Goal: Task Accomplishment & Management: Use online tool/utility

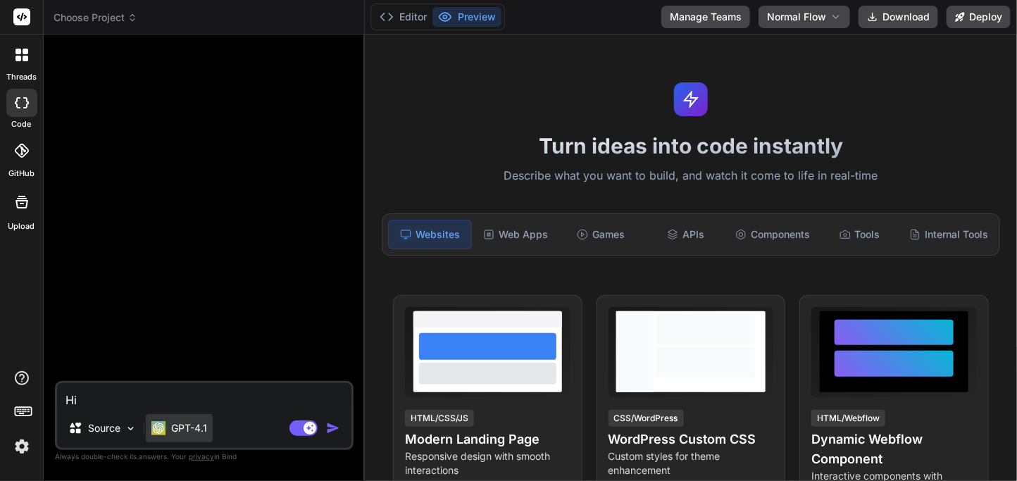
click at [167, 425] on div "GPT-4.1" at bounding box center [179, 428] width 56 height 14
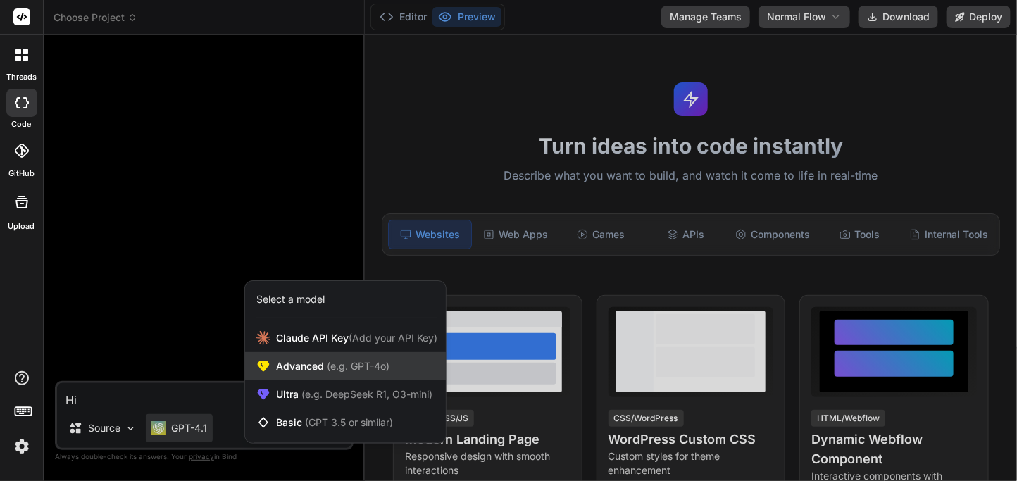
click at [279, 366] on span "Advanced (e.g. GPT-4o)" at bounding box center [332, 366] width 113 height 14
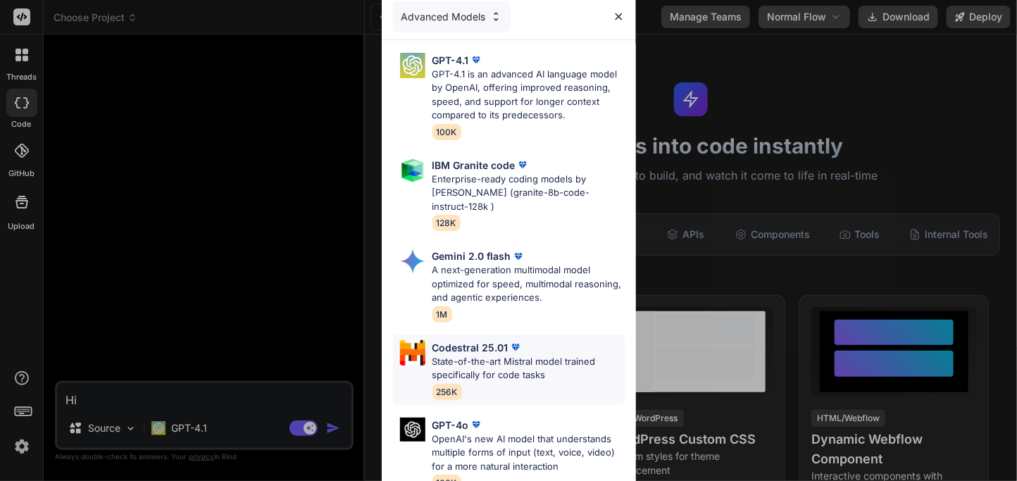
scroll to position [97, 0]
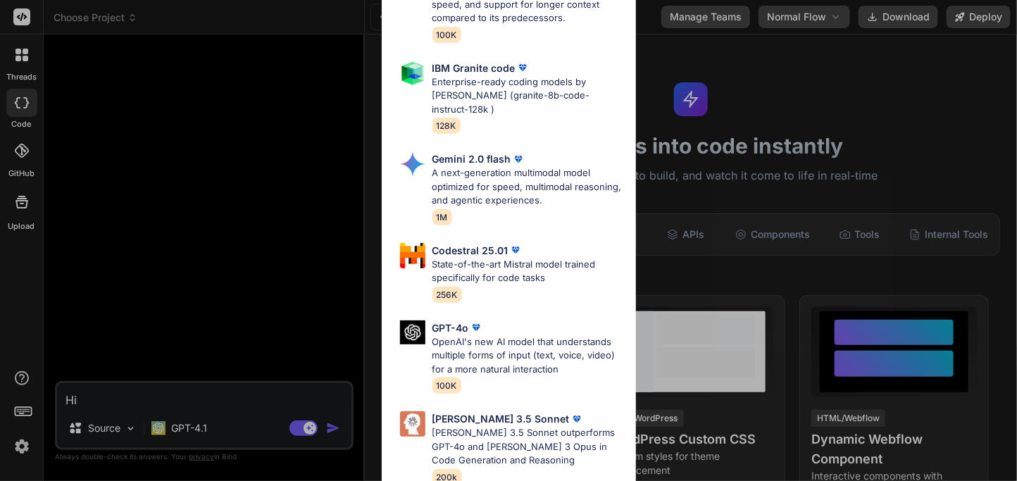
click at [203, 425] on div "Advanced Models GPT-4.1 GPT-4.1 is an advanced AI language model by OpenAI, off…" at bounding box center [508, 240] width 1017 height 481
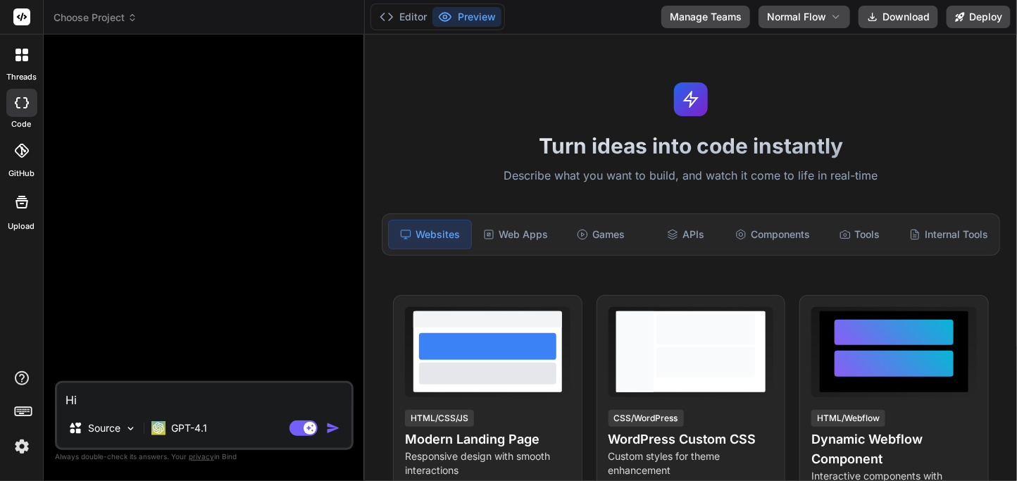
click at [203, 425] on p "GPT-4.1" at bounding box center [189, 428] width 36 height 14
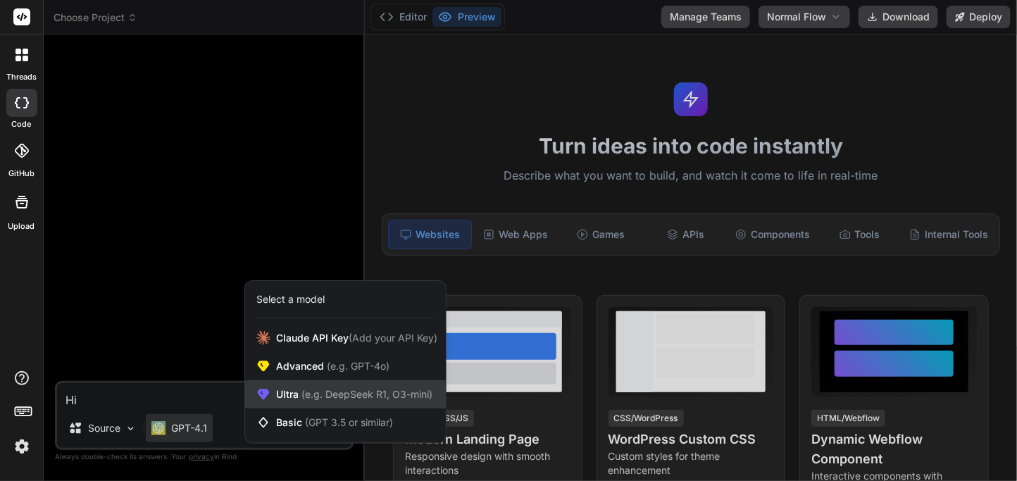
click at [314, 394] on span "(e.g. DeepSeek R1, O3-mini)" at bounding box center [366, 394] width 134 height 12
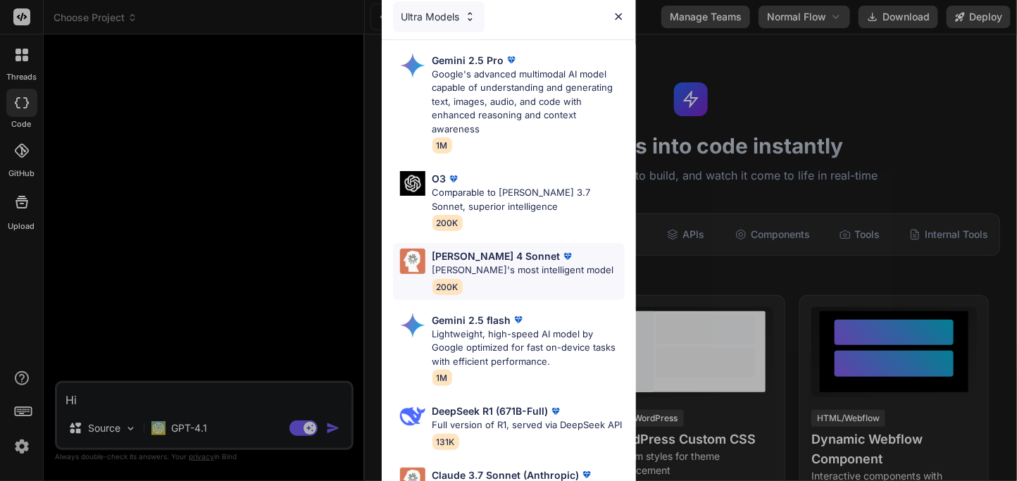
click at [482, 290] on div "[PERSON_NAME] 4 Sonnet [PERSON_NAME]'s most intelligent model 200K" at bounding box center [523, 272] width 182 height 46
type textarea "x"
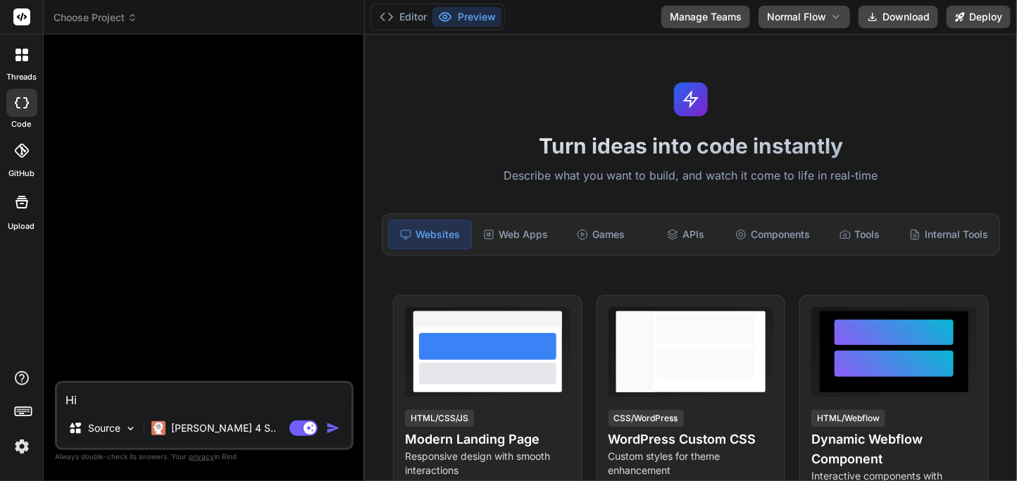
click at [193, 392] on textarea "Hi" at bounding box center [204, 395] width 294 height 25
click at [335, 426] on img "button" at bounding box center [333, 428] width 14 height 14
click at [690, 13] on button "Manage Teams" at bounding box center [705, 17] width 89 height 23
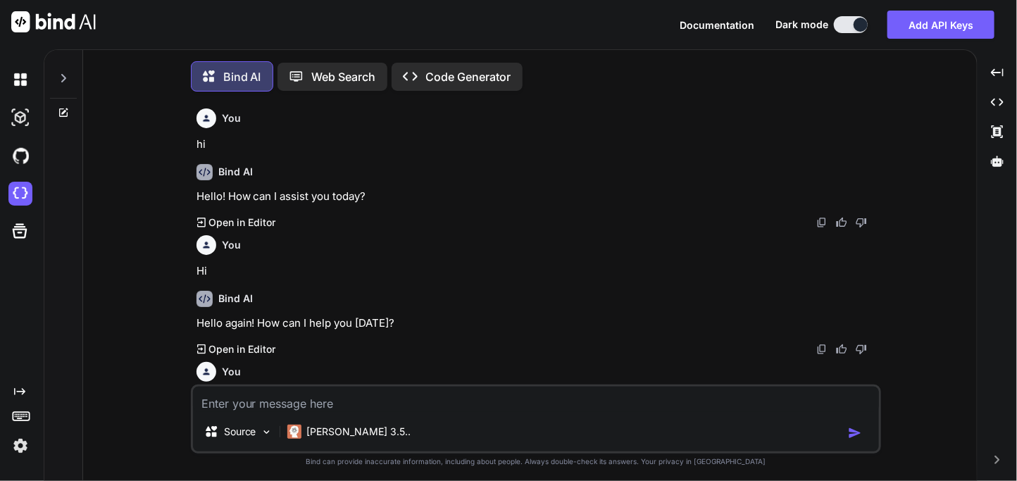
scroll to position [96, 0]
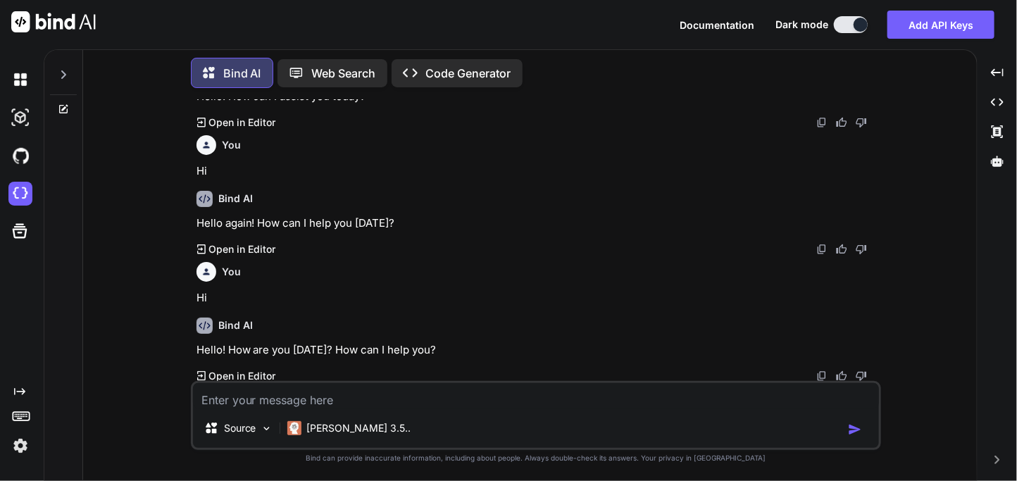
click at [24, 439] on img at bounding box center [20, 446] width 24 height 24
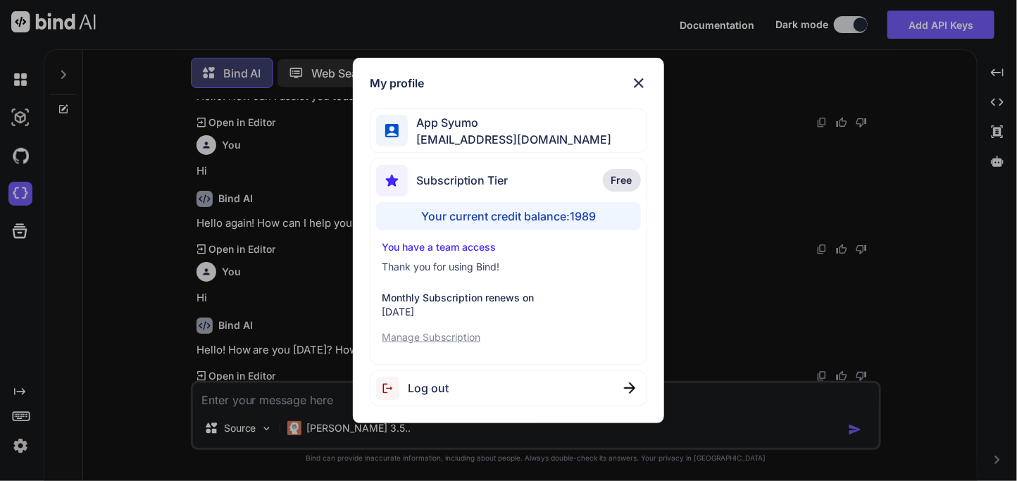
click at [635, 82] on img at bounding box center [638, 83] width 17 height 17
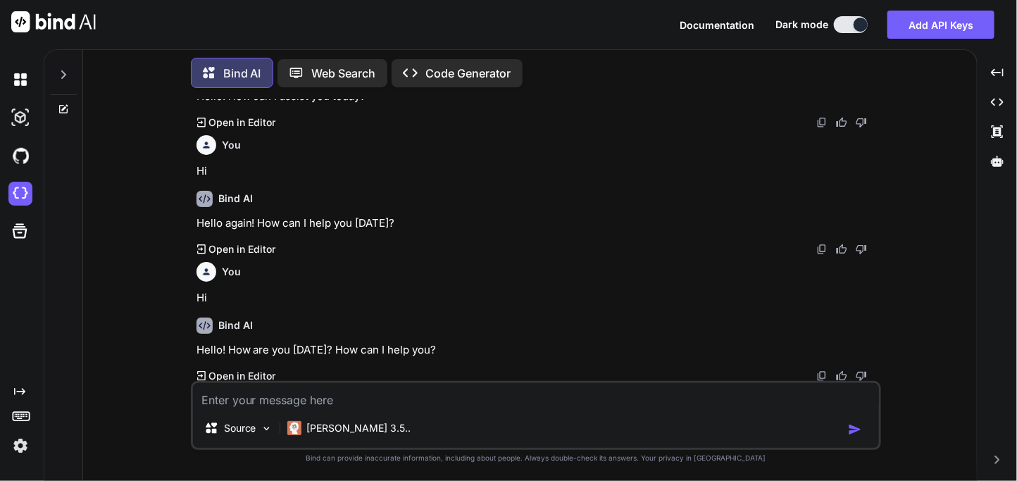
click at [27, 439] on img at bounding box center [20, 446] width 24 height 24
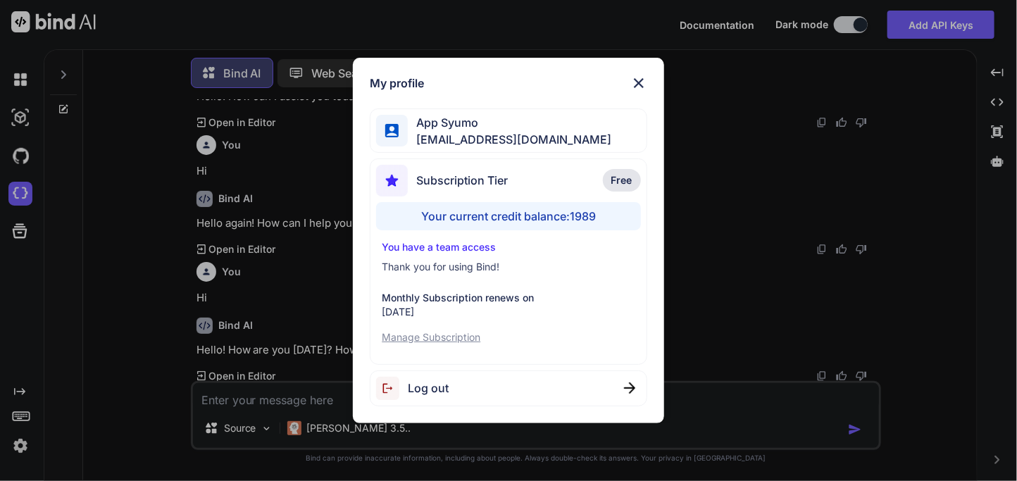
click at [562, 378] on div "Log out" at bounding box center [508, 388] width 277 height 36
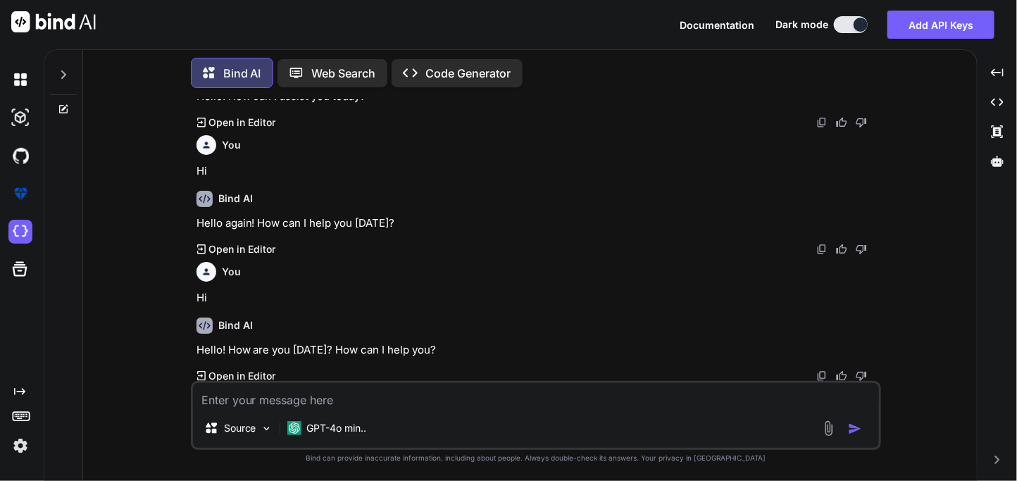
scroll to position [0, 0]
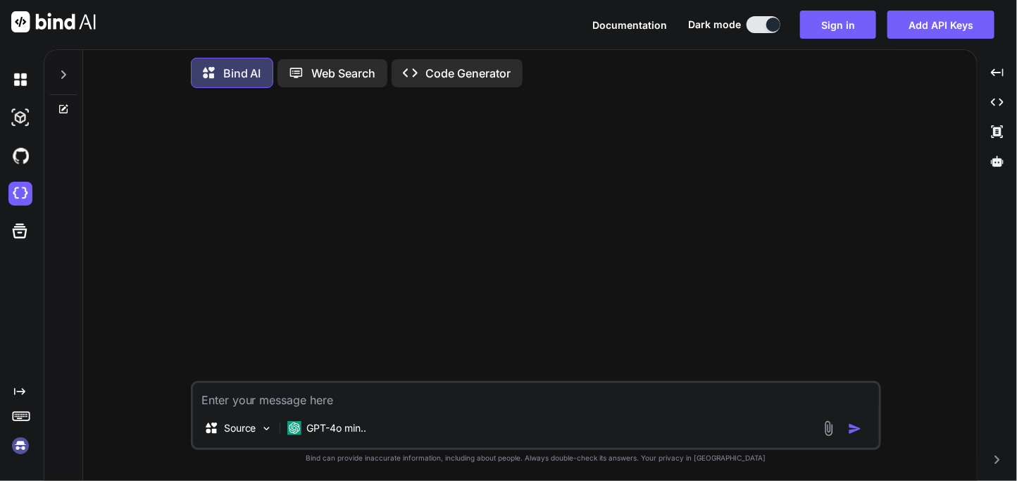
type textarea "x"
click at [25, 451] on img at bounding box center [20, 446] width 24 height 24
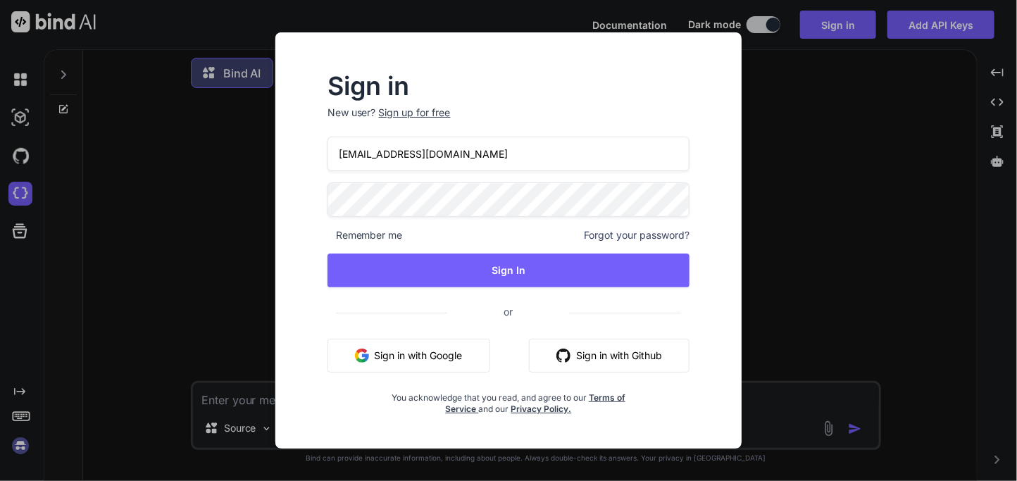
click at [401, 151] on input "appsumo_103@yopmail.com" at bounding box center [509, 154] width 363 height 35
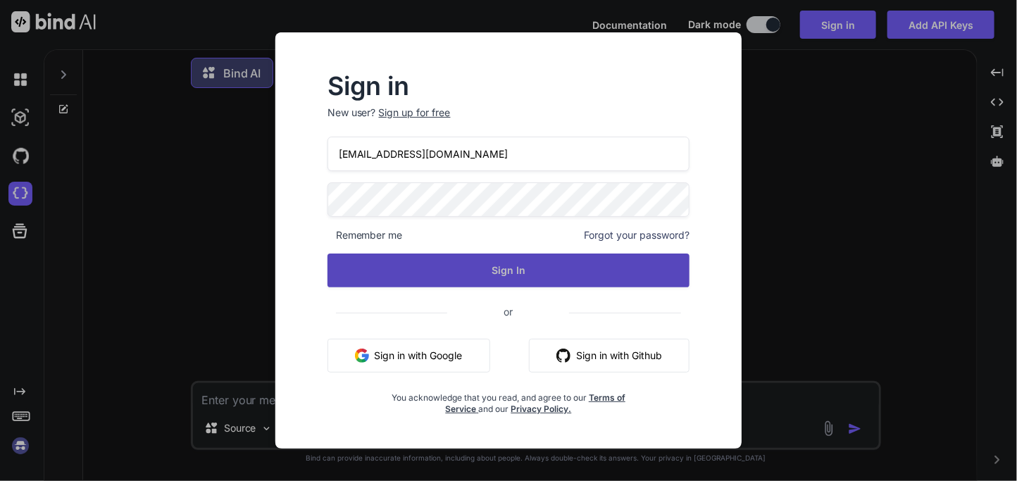
type input "appsumo_120@yopmail.com"
click at [505, 285] on button "Sign In" at bounding box center [509, 271] width 363 height 34
click at [525, 268] on button "Sign In" at bounding box center [509, 271] width 363 height 34
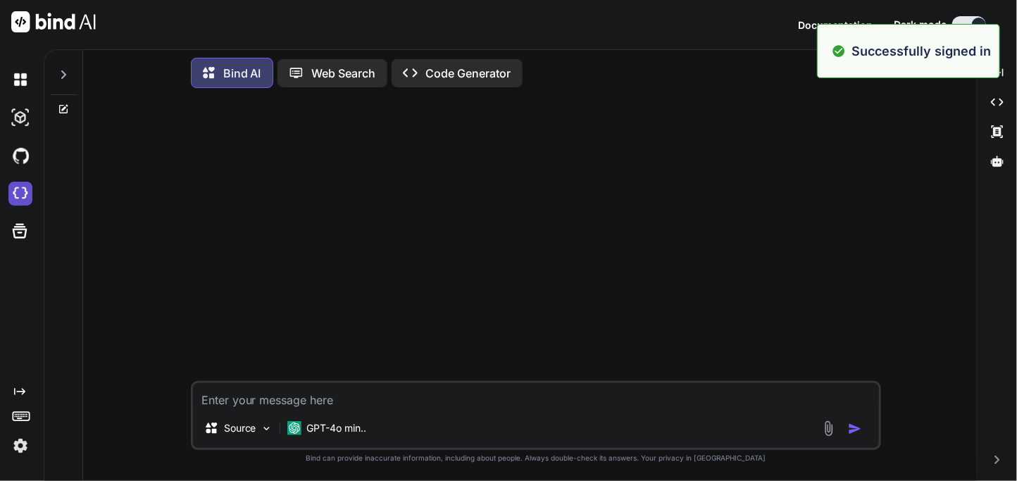
click at [28, 199] on img at bounding box center [20, 194] width 24 height 24
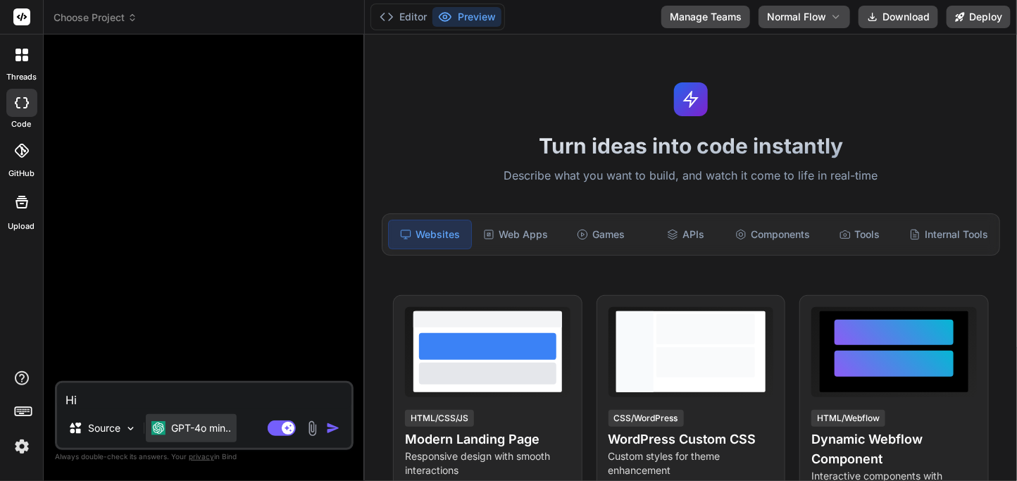
click at [202, 433] on p "GPT-4o min.." at bounding box center [201, 428] width 60 height 14
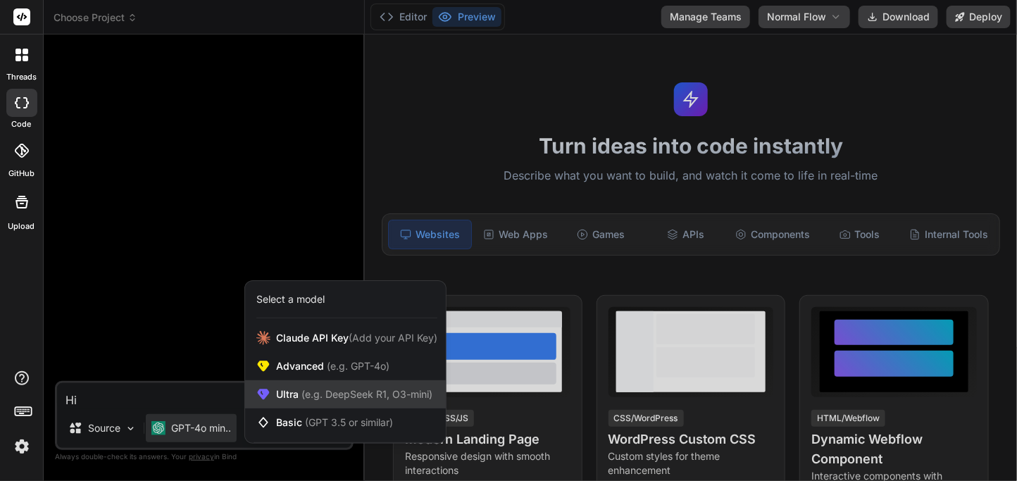
click at [317, 390] on span "(e.g. DeepSeek R1, O3-mini)" at bounding box center [366, 394] width 134 height 12
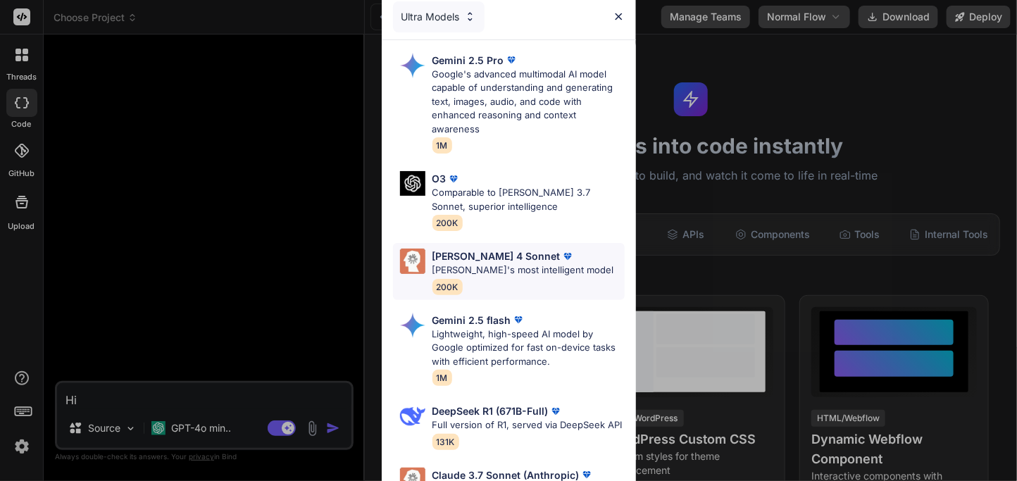
click at [504, 284] on div "Claude 4 Sonnet Claude's most intelligent model 200K" at bounding box center [523, 272] width 182 height 46
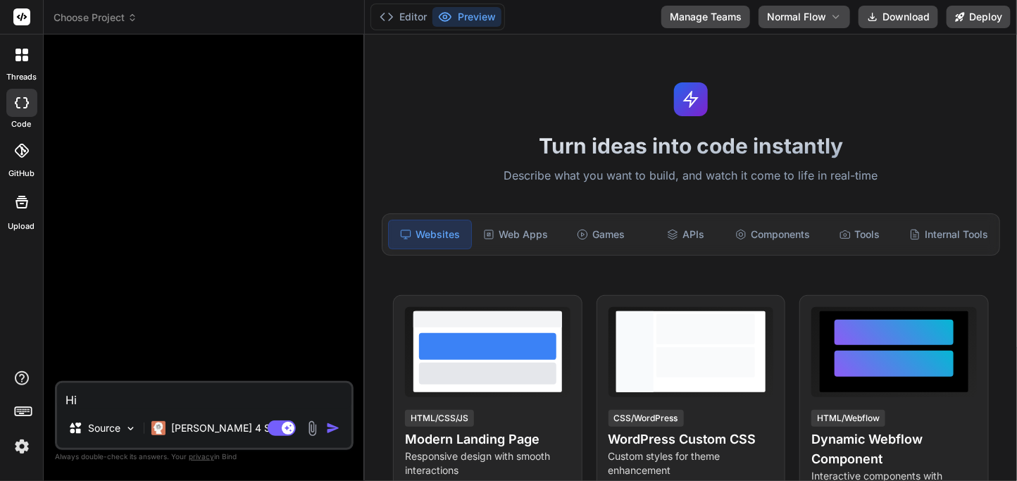
click at [332, 428] on img "button" at bounding box center [333, 428] width 14 height 14
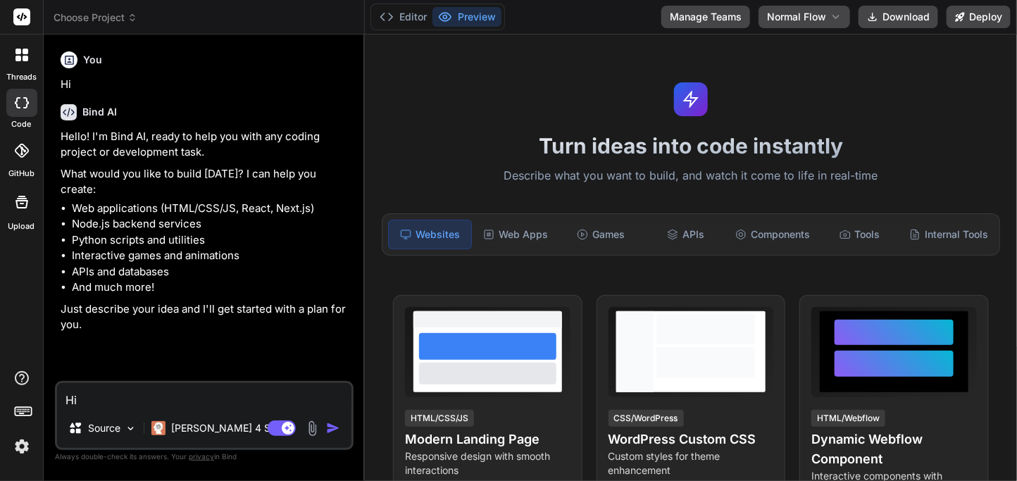
type textarea "x"
